Goal: Transaction & Acquisition: Purchase product/service

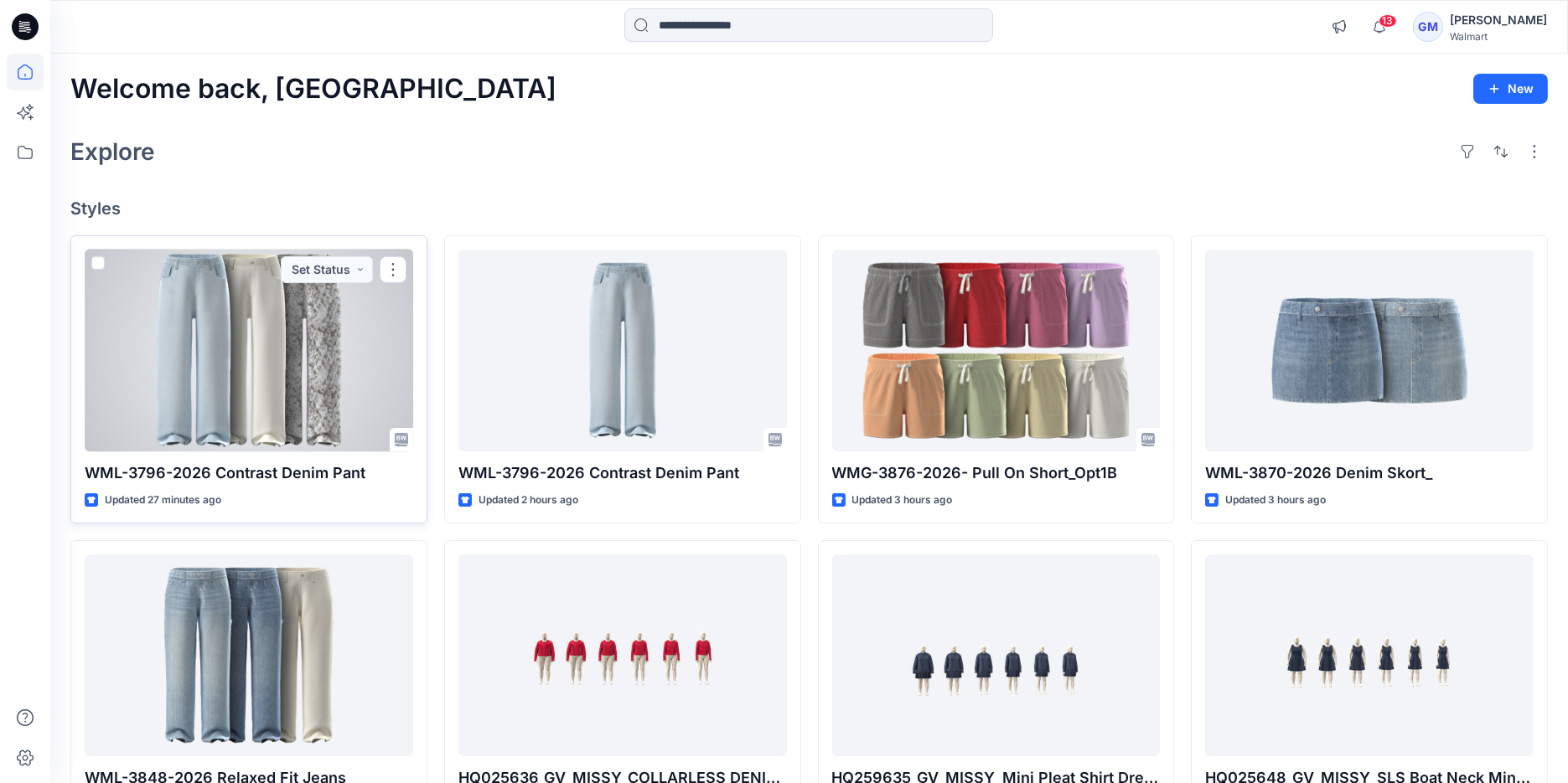
click at [240, 335] on div at bounding box center [249, 351] width 328 height 203
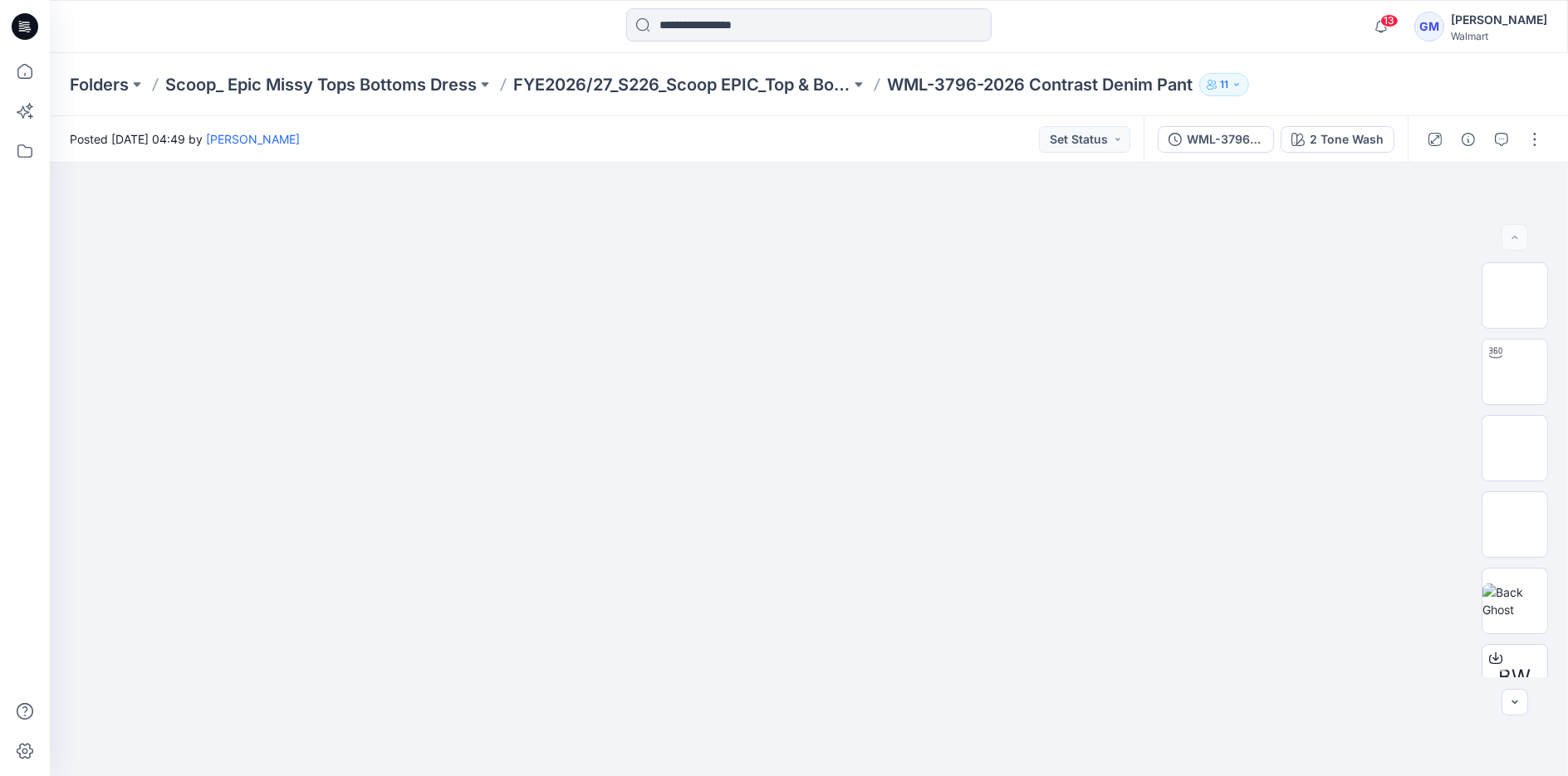
click at [31, 27] on icon at bounding box center [25, 27] width 27 height 27
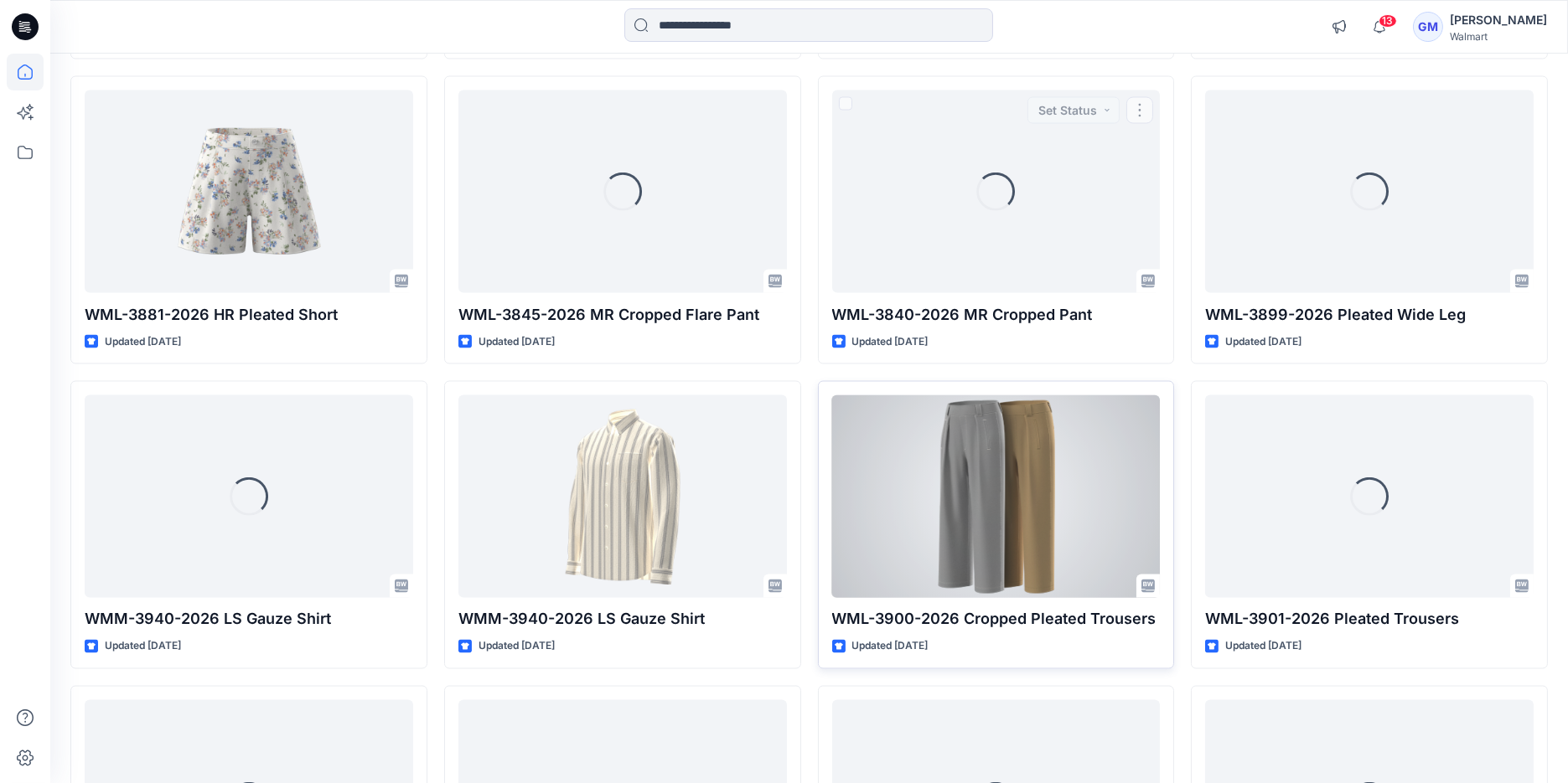
scroll to position [6569, 0]
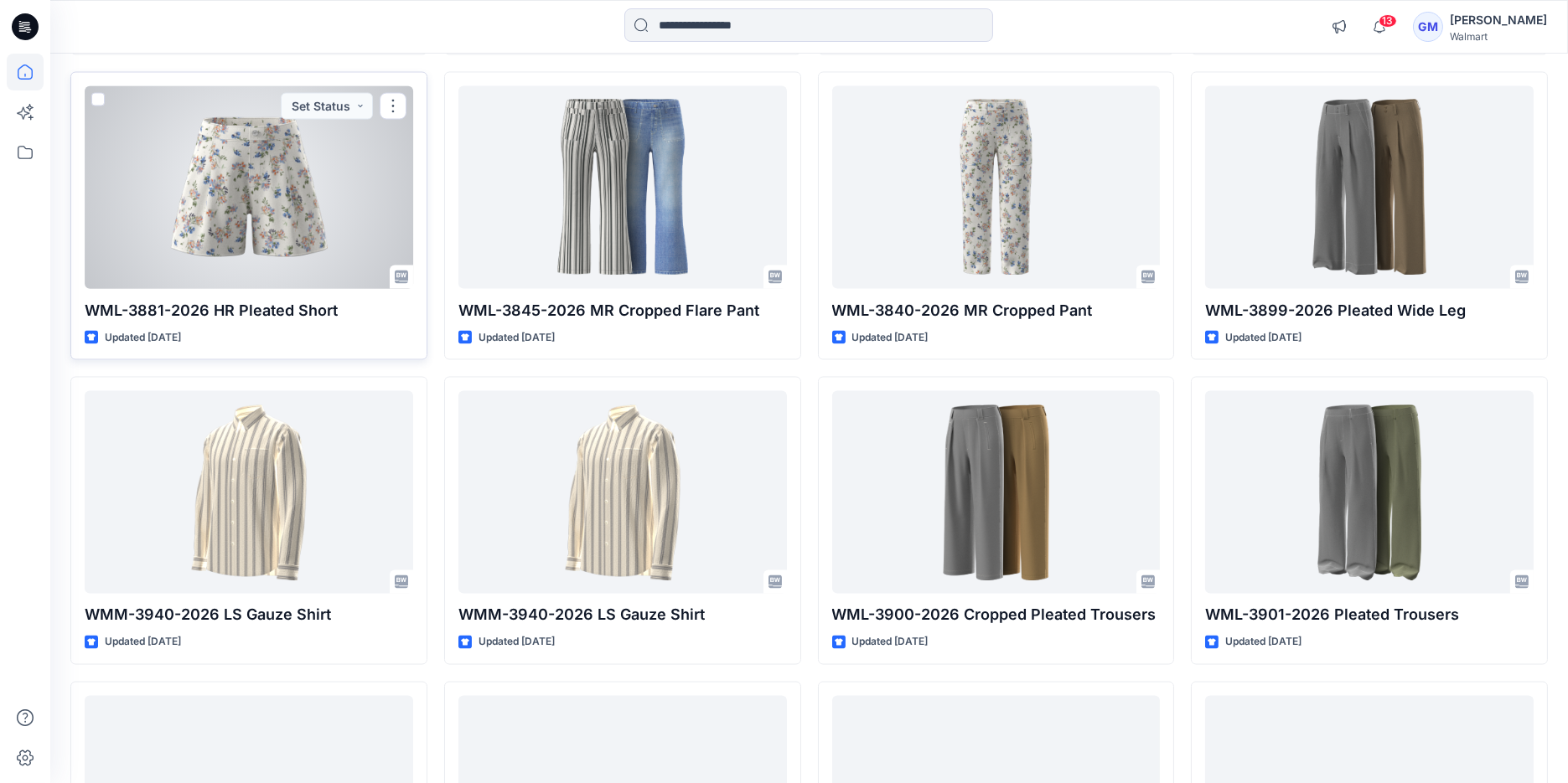
click at [282, 228] on div at bounding box center [249, 188] width 328 height 203
